Goal: Task Accomplishment & Management: Manage account settings

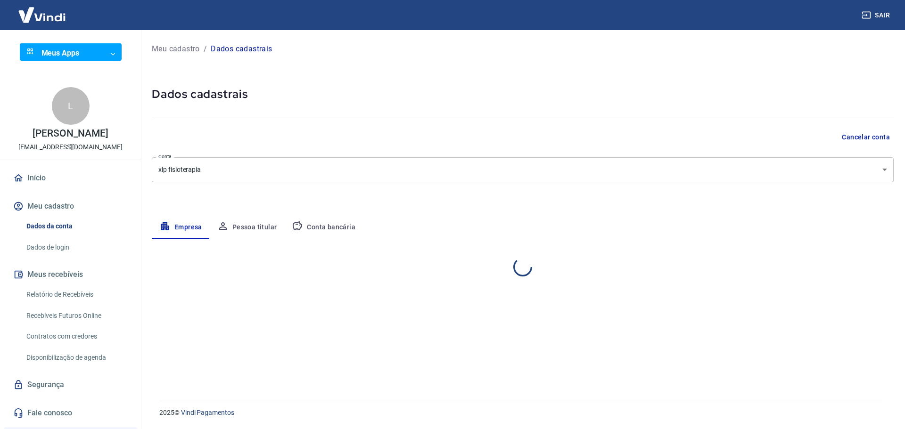
select select "SP"
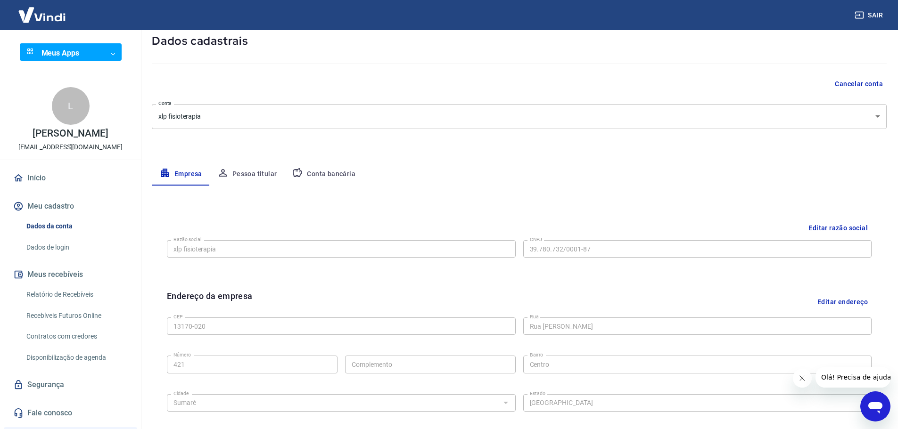
scroll to position [94, 0]
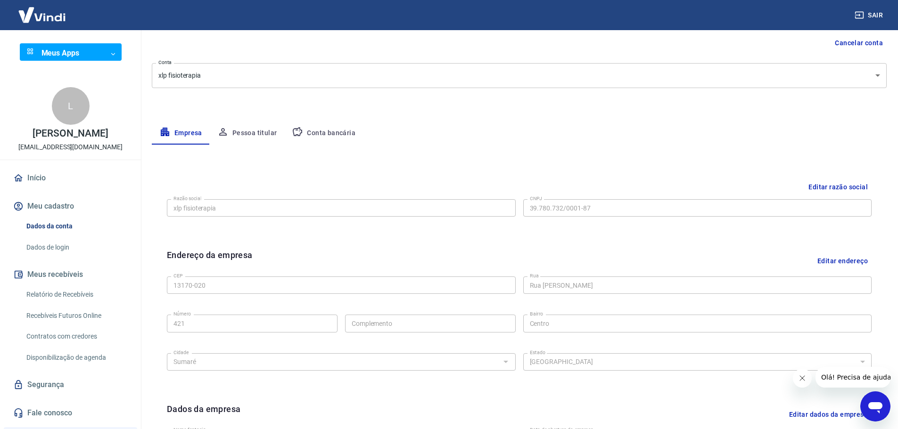
click at [326, 131] on button "Conta bancária" at bounding box center [323, 133] width 79 height 23
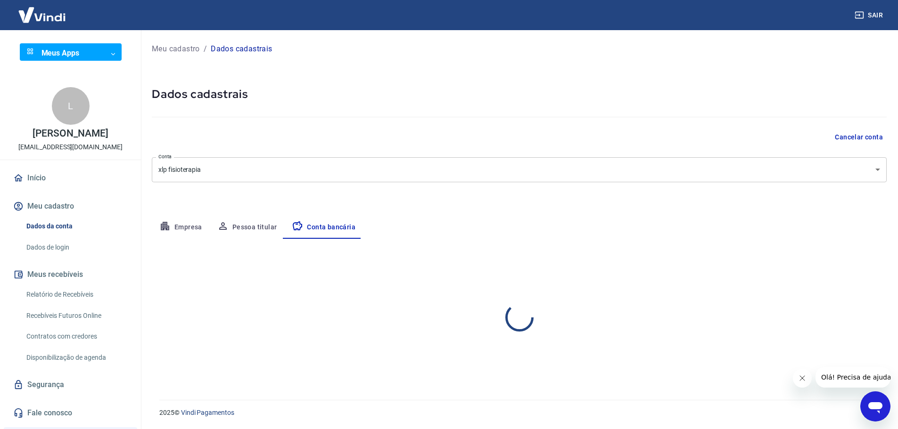
scroll to position [0, 0]
select select "1"
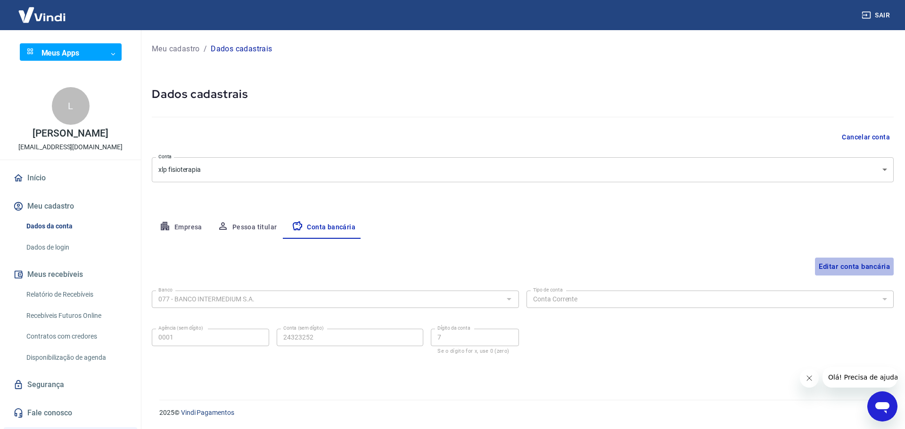
click at [853, 271] on button "Editar conta bancária" at bounding box center [854, 267] width 79 height 18
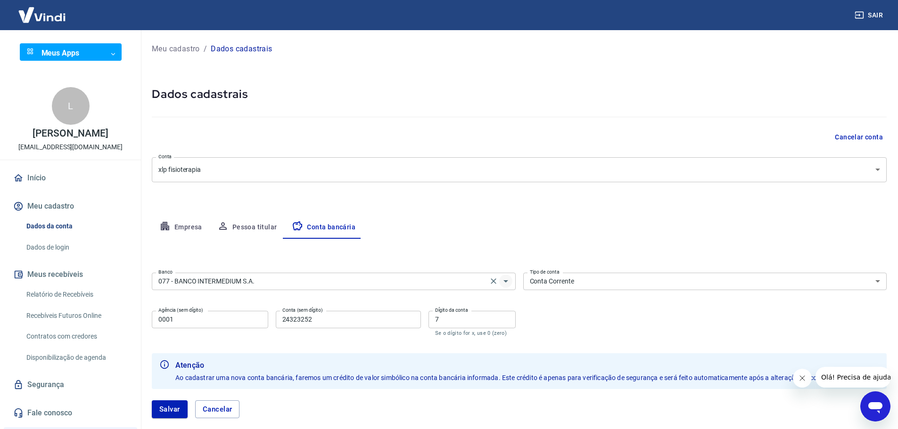
click at [504, 284] on icon "Abrir" at bounding box center [505, 281] width 11 height 11
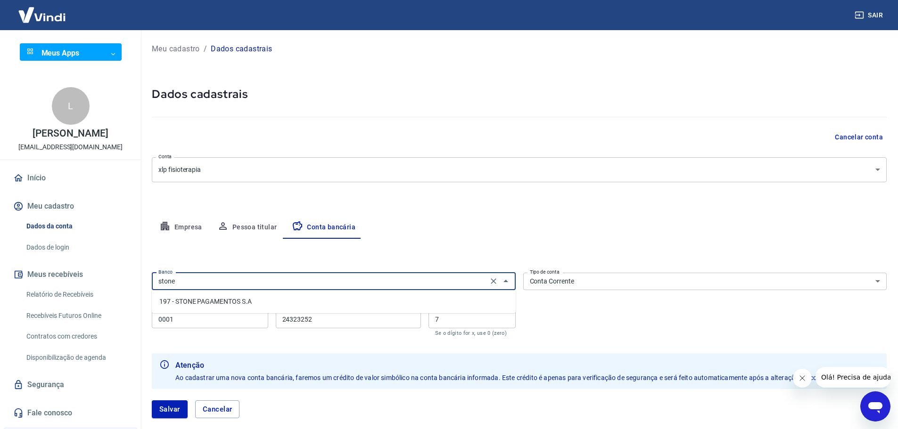
click at [413, 309] on li "197 - STONE PAGAMENTOS S.A" at bounding box center [334, 302] width 364 height 16
type input "197 - STONE PAGAMENTOS S.A"
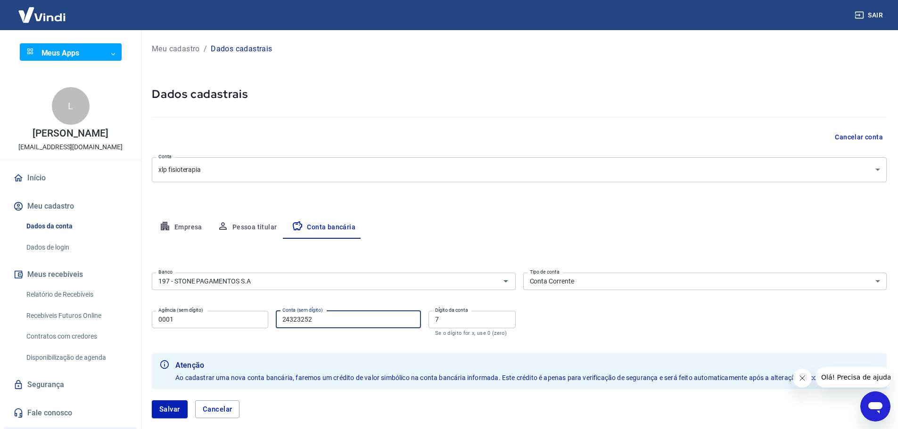
drag, startPoint x: 330, startPoint y: 319, endPoint x: 241, endPoint y: 310, distance: 89.5
click at [231, 314] on div "Agência (sem dígito) 0001 Agência (sem dígito) Conta (sem dígito) 24323252 Cont…" at bounding box center [334, 322] width 364 height 31
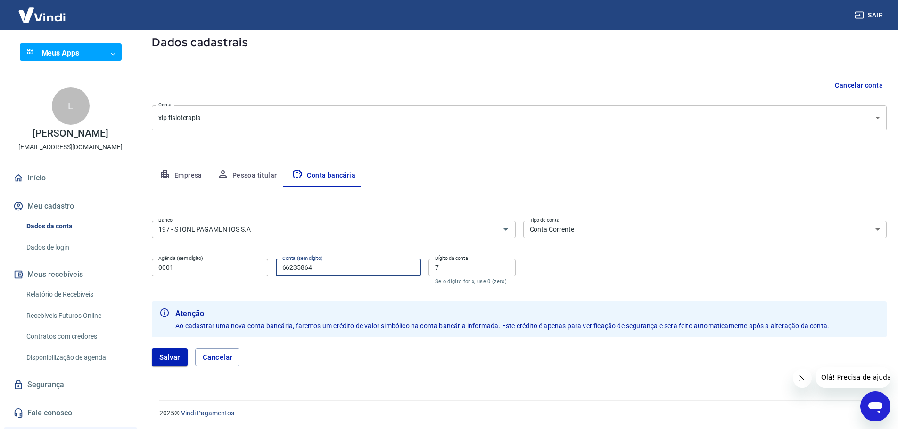
scroll to position [52, 0]
type input "66235864"
click at [235, 122] on body "Sair Meus Apps ​ ​ L [PERSON_NAME] [EMAIL_ADDRESS][DOMAIN_NAME] Início Meu cada…" at bounding box center [449, 162] width 898 height 429
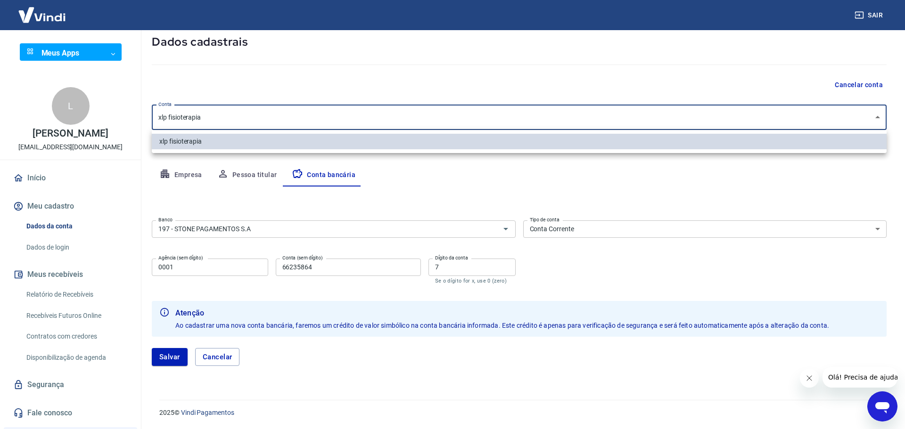
click at [235, 122] on div at bounding box center [452, 214] width 905 height 429
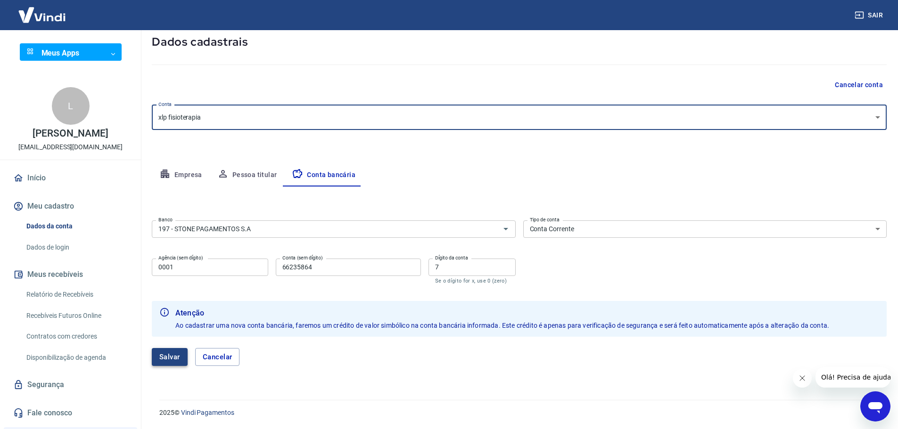
click at [172, 354] on button "Salvar" at bounding box center [170, 357] width 36 height 18
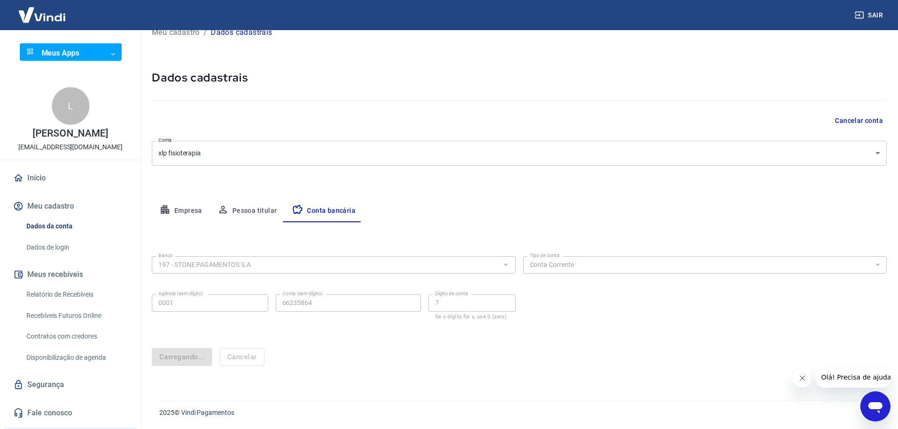
scroll to position [0, 0]
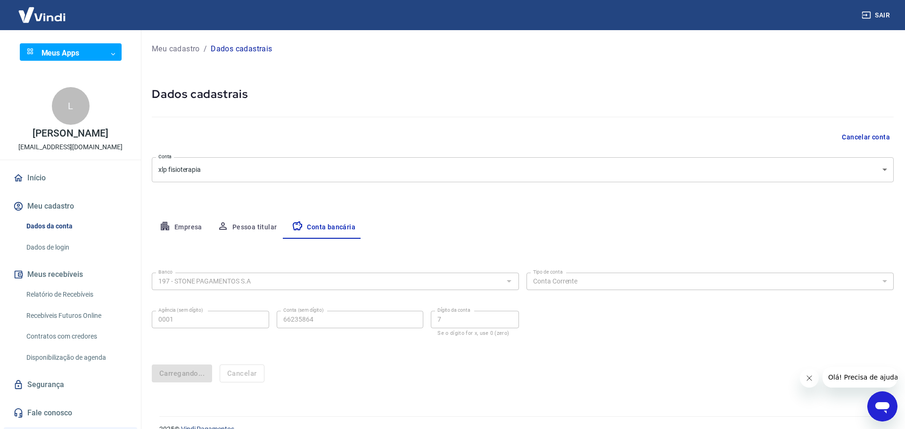
select select "1"
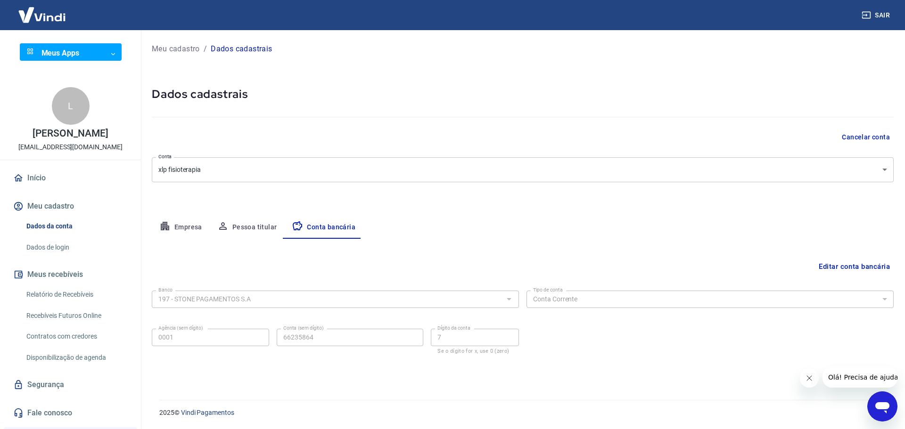
click at [230, 229] on button "Pessoa titular" at bounding box center [247, 227] width 75 height 23
click at [846, 266] on button "Editar nome e CPF" at bounding box center [859, 267] width 70 height 18
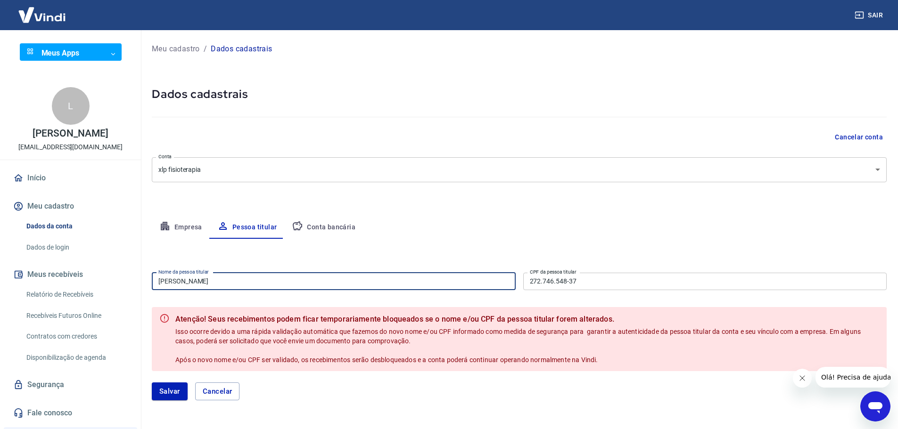
drag, startPoint x: 287, startPoint y: 281, endPoint x: 92, endPoint y: 247, distance: 198.0
click at [87, 250] on div "Sair Meus Apps ​ ​ L [PERSON_NAME] [EMAIL_ADDRESS][DOMAIN_NAME] Início Meu cada…" at bounding box center [449, 214] width 898 height 429
type input "[PERSON_NAME]"
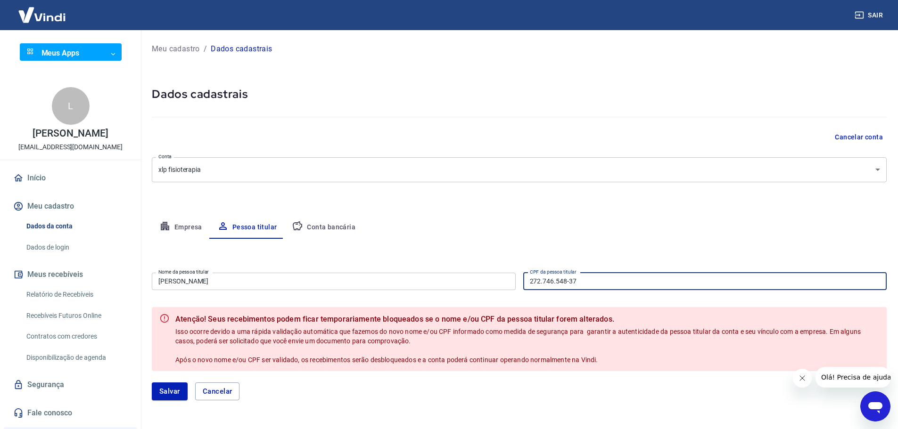
paste input "104.677.378-00"
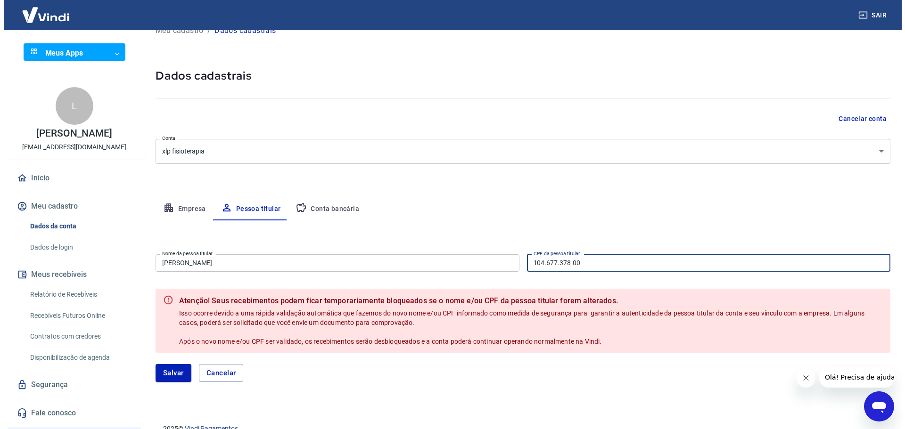
scroll to position [34, 0]
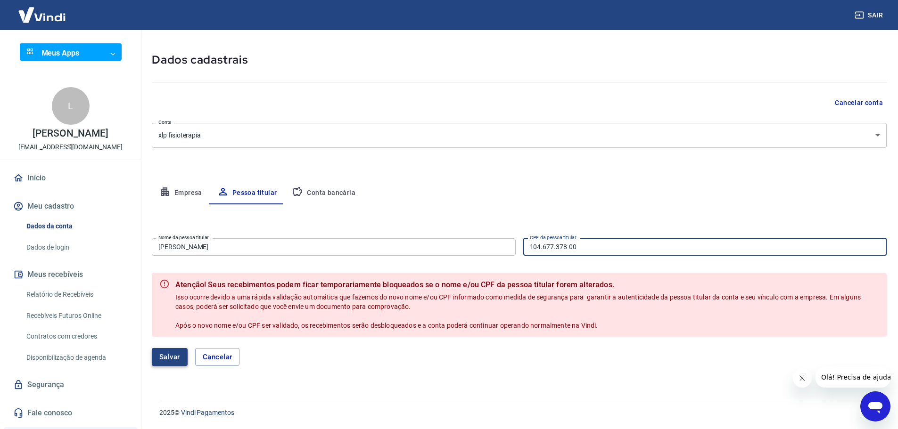
type input "104.677.378-00"
click at [174, 353] on button "Salvar" at bounding box center [170, 357] width 36 height 18
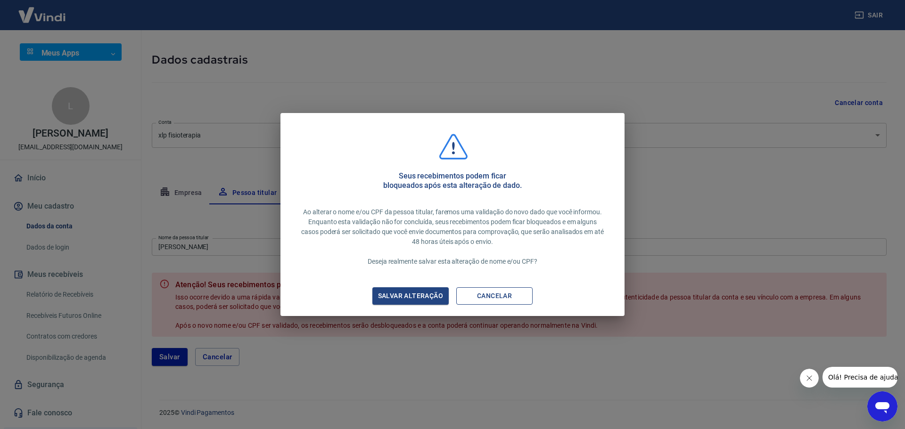
click at [508, 296] on button "Cancelar" at bounding box center [494, 295] width 76 height 17
type input "[PERSON_NAME]"
type input "272.746.548-37"
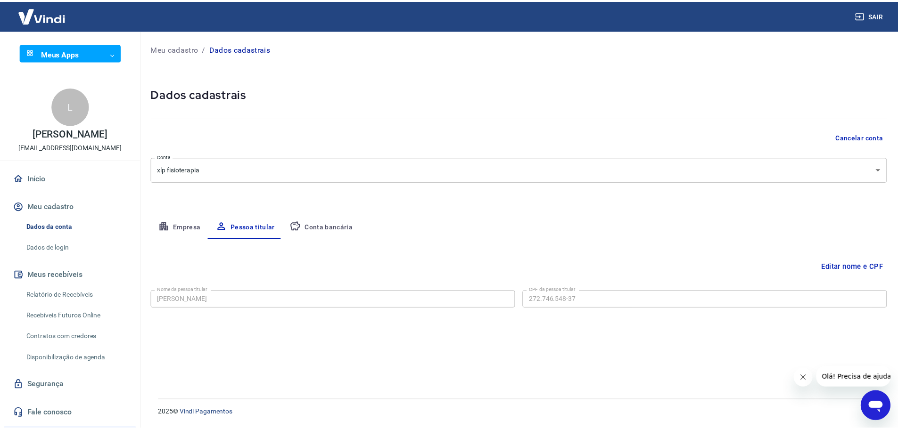
scroll to position [0, 0]
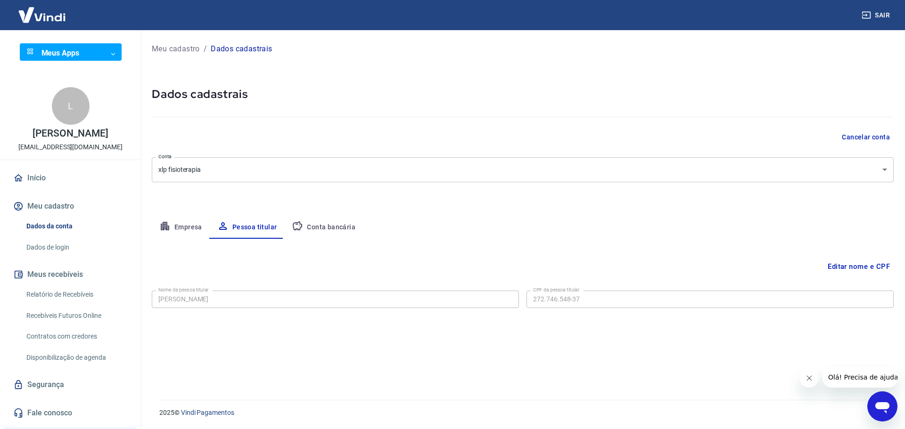
click at [177, 227] on button "Empresa" at bounding box center [181, 227] width 58 height 23
select select "SP"
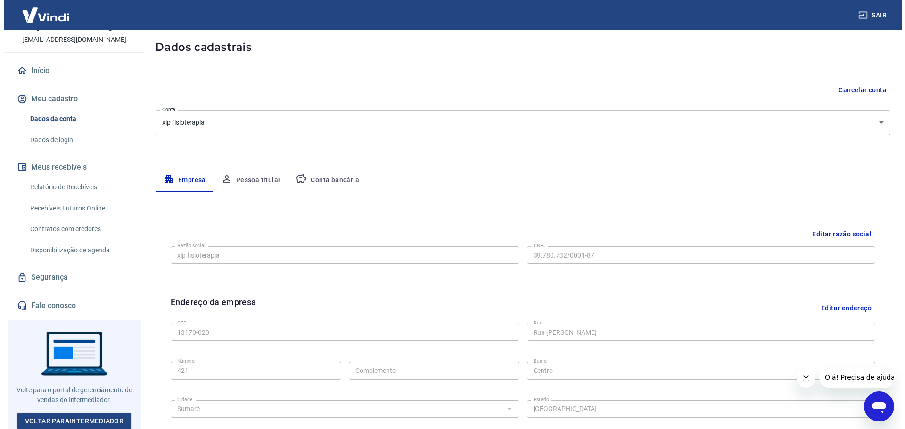
scroll to position [108, 0]
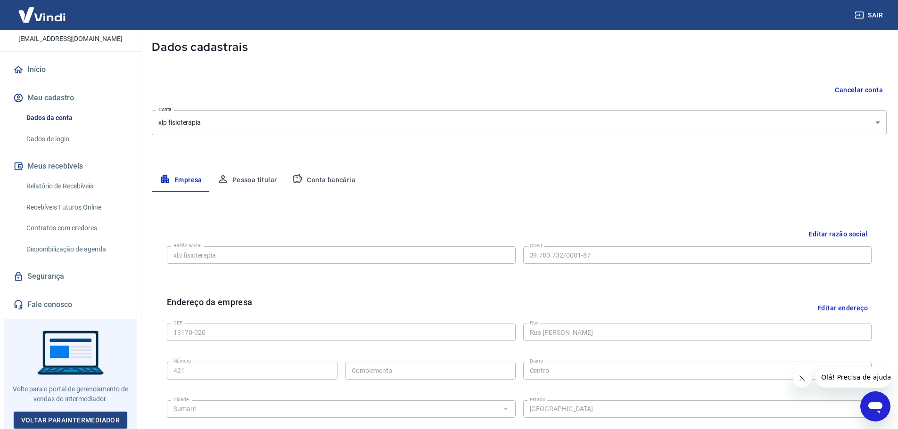
click at [48, 63] on link "Início" at bounding box center [70, 69] width 118 height 21
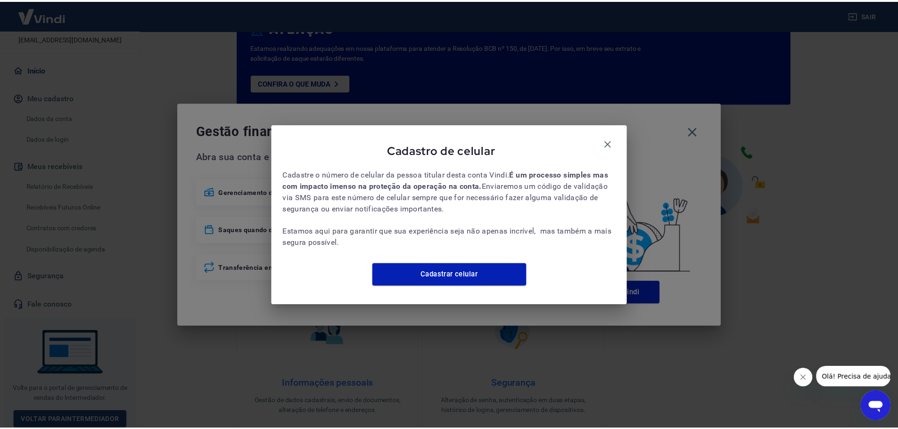
scroll to position [117, 0]
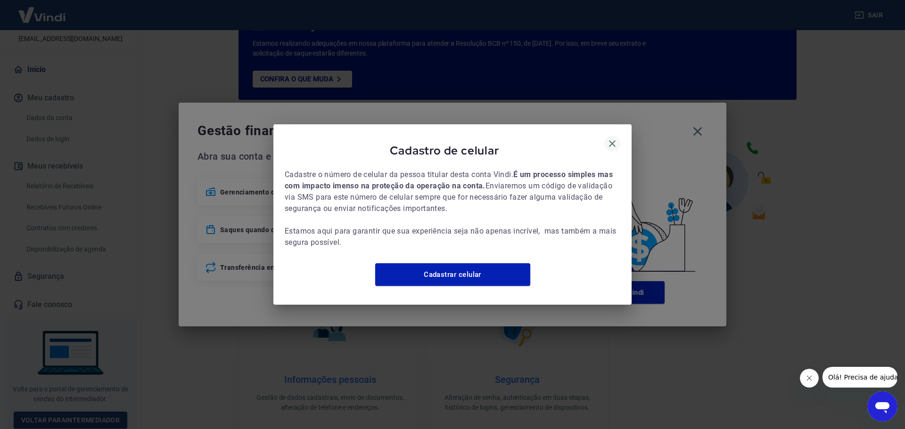
click at [608, 136] on button "button" at bounding box center [612, 144] width 16 height 16
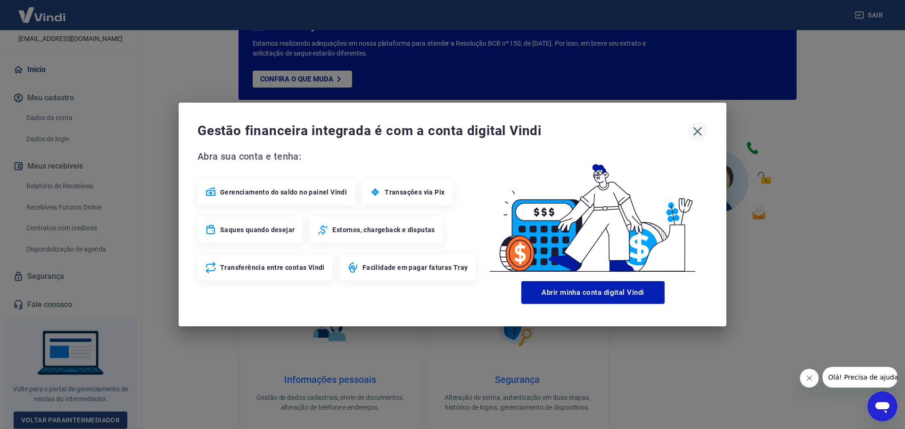
click at [695, 128] on icon "button" at bounding box center [697, 131] width 15 height 15
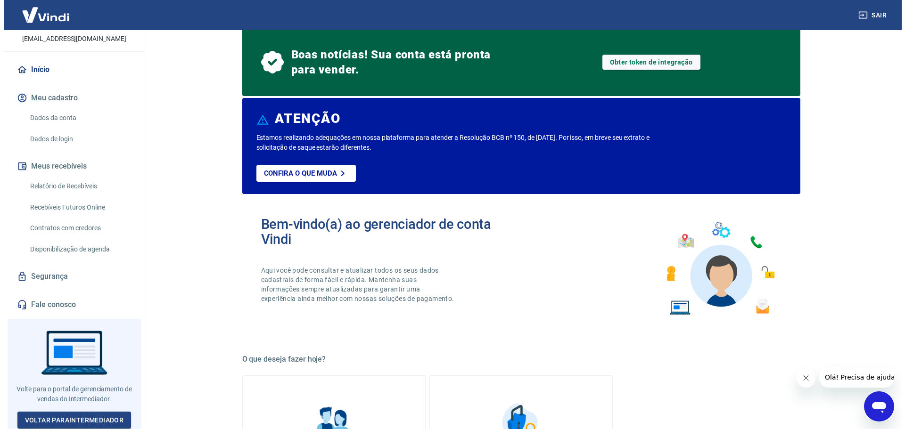
scroll to position [0, 0]
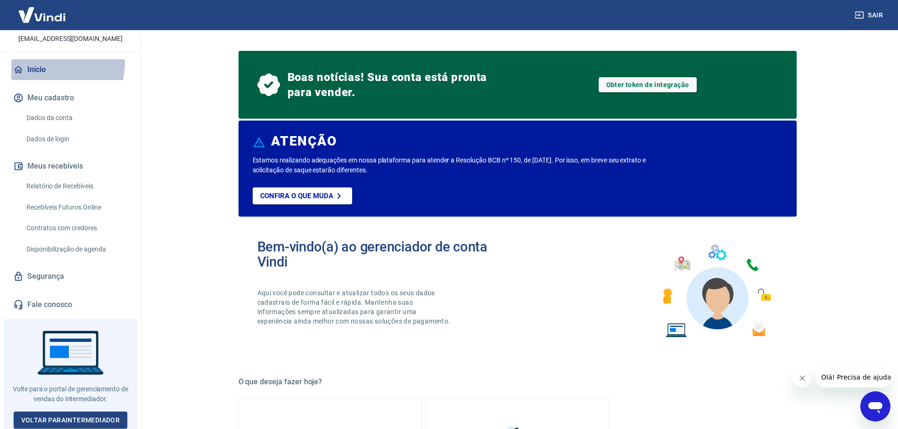
click at [35, 62] on link "Início" at bounding box center [70, 69] width 118 height 21
click at [802, 378] on icon "Fechar mensagem da empresa" at bounding box center [802, 379] width 8 height 8
click at [41, 71] on link "Início" at bounding box center [70, 69] width 118 height 21
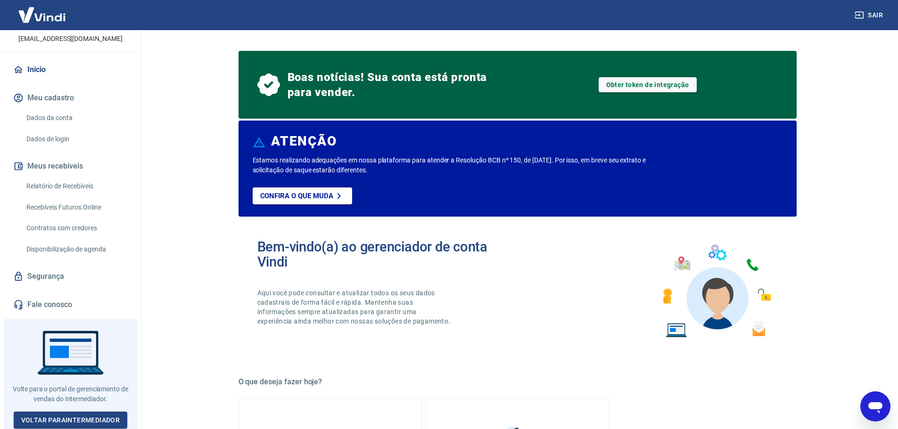
click at [52, 115] on link "Dados da conta" at bounding box center [76, 117] width 107 height 19
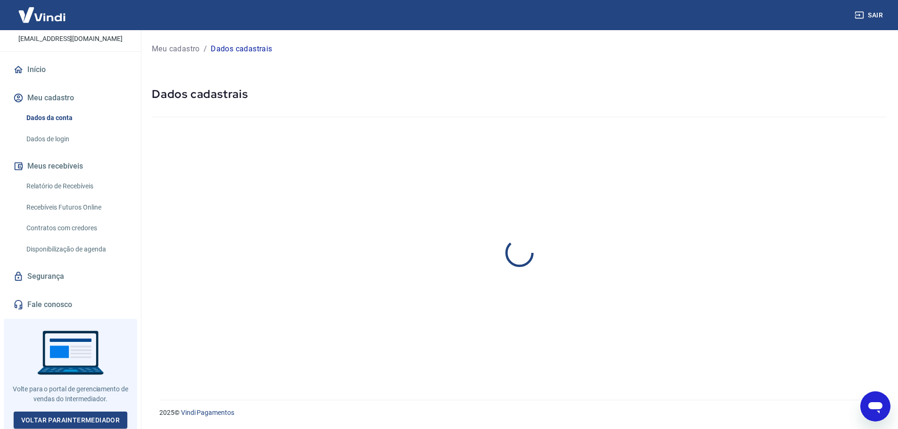
select select "SP"
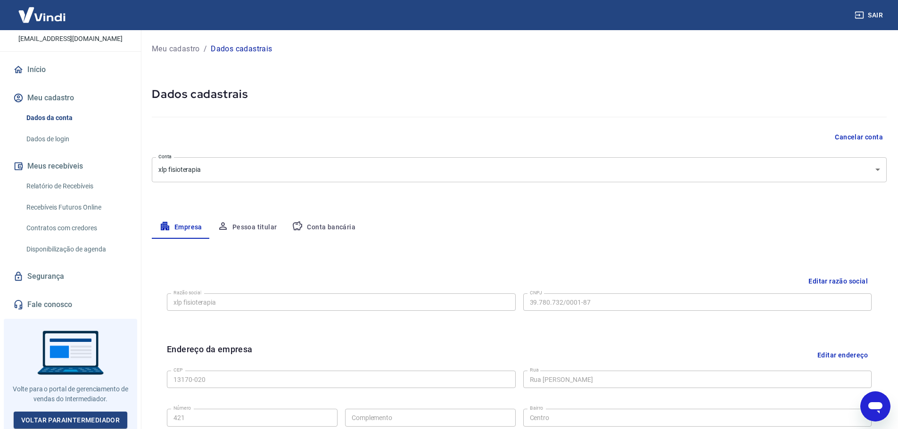
click at [322, 229] on button "Conta bancária" at bounding box center [323, 227] width 79 height 23
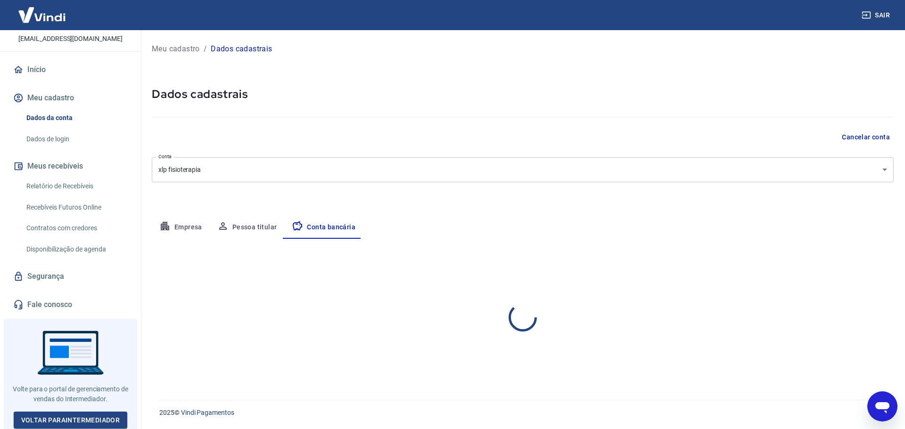
select select "1"
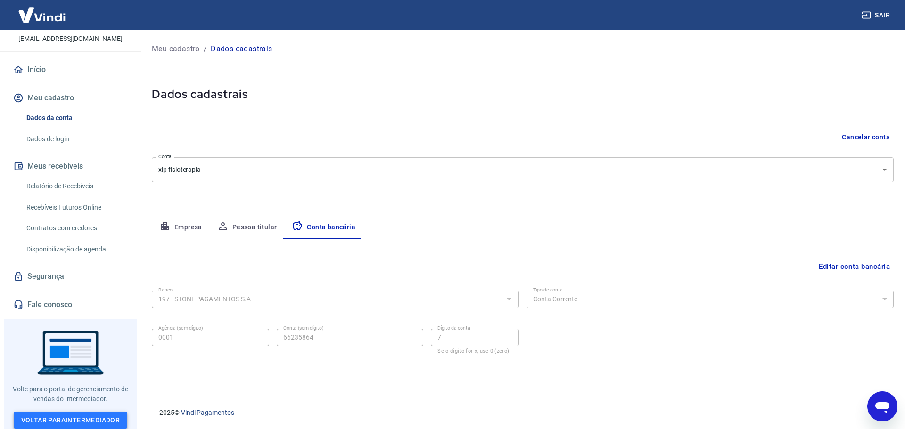
click at [88, 415] on link "Voltar para Intermediador" at bounding box center [71, 420] width 114 height 17
